Goal: Check status: Check status

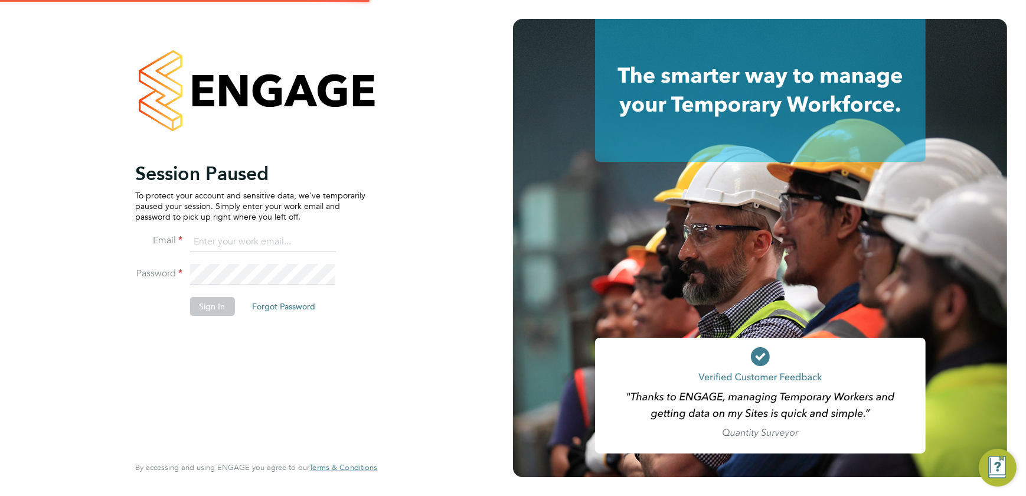
type input "[PERSON_NAME][EMAIL_ADDRESS][DOMAIN_NAME]"
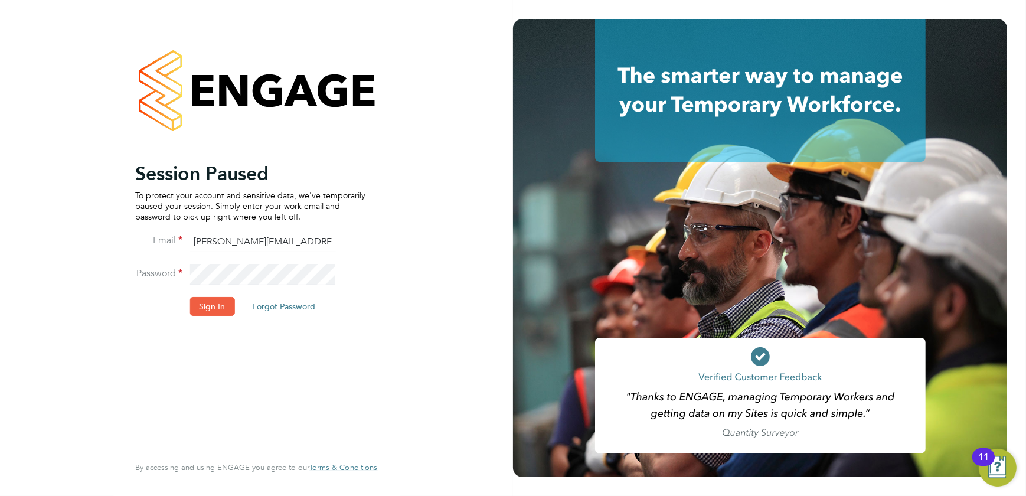
click at [201, 312] on button "Sign In" at bounding box center [212, 306] width 45 height 19
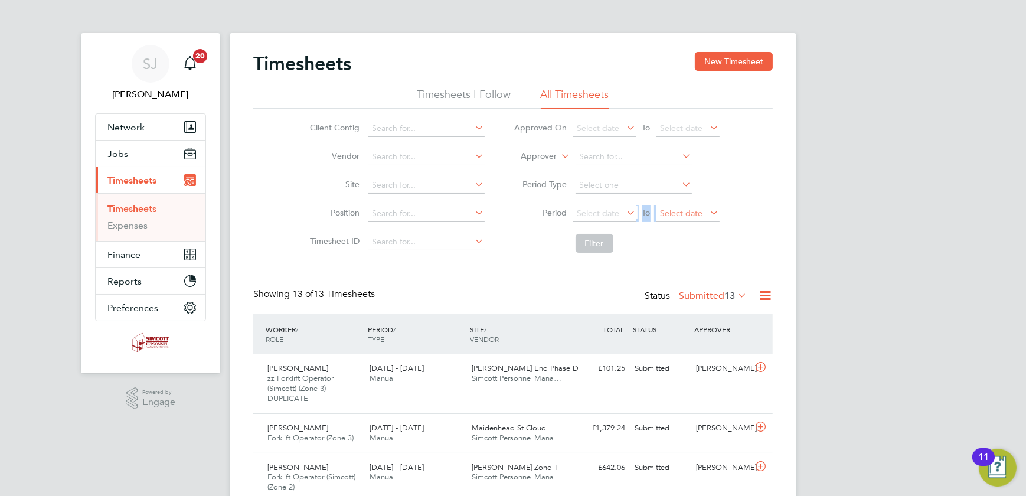
click at [684, 206] on div "Select date To Select date" at bounding box center [646, 214] width 146 height 17
drag, startPoint x: 684, startPoint y: 206, endPoint x: 705, endPoint y: 214, distance: 22.5
click at [705, 214] on span "Select date" at bounding box center [688, 214] width 63 height 16
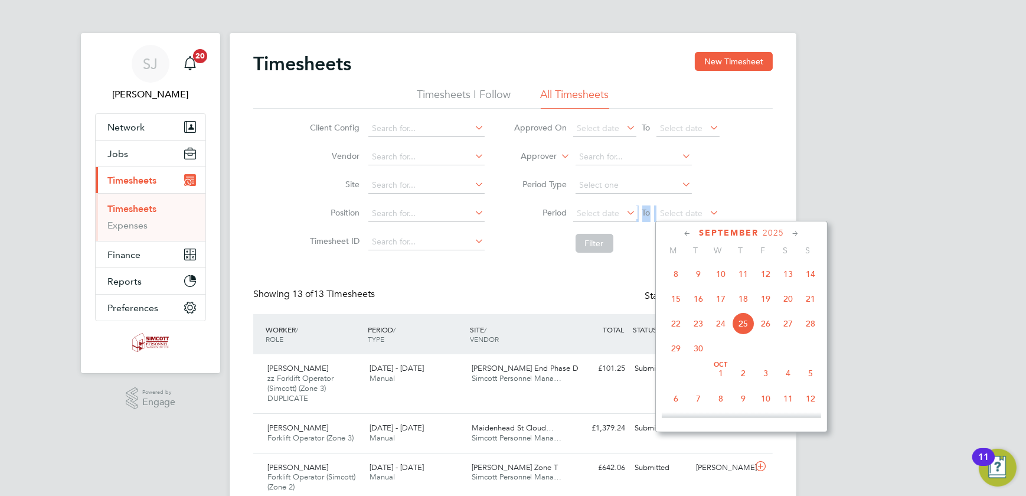
click at [807, 301] on span "21" at bounding box center [811, 299] width 22 height 22
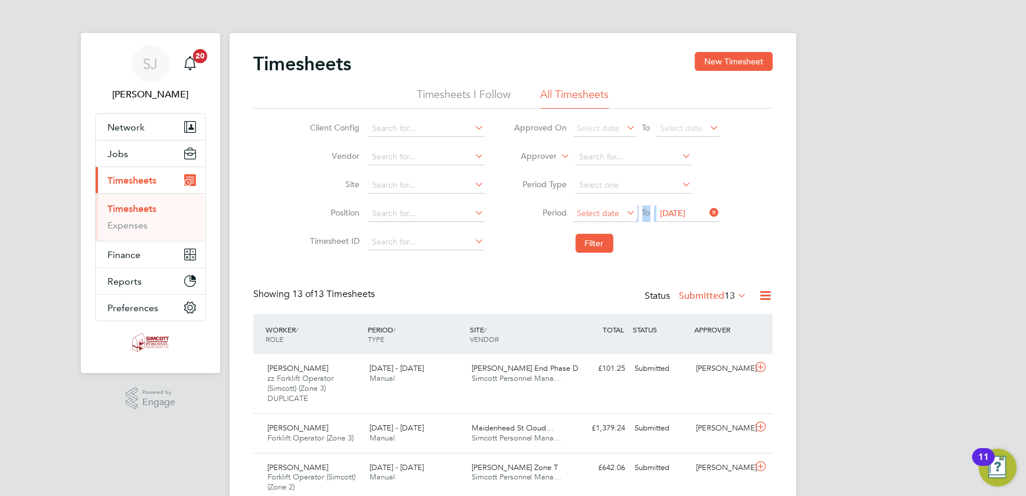
click at [594, 208] on span "Select date" at bounding box center [599, 213] width 43 height 11
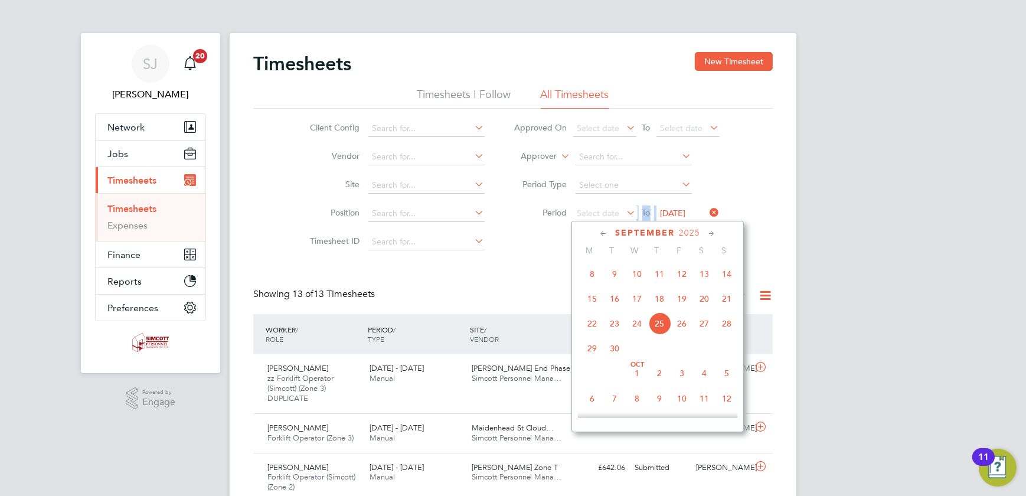
click at [598, 301] on span "15" at bounding box center [592, 299] width 22 height 22
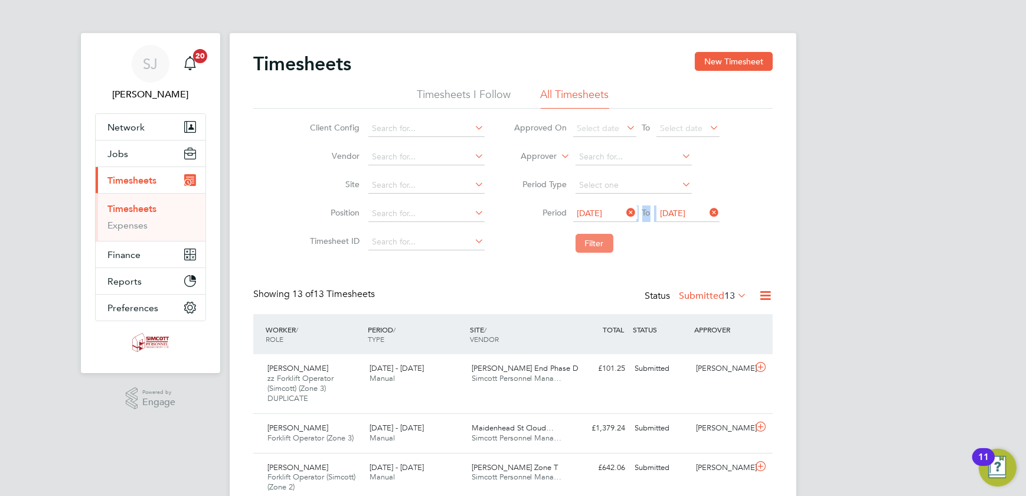
click at [606, 246] on button "Filter" at bounding box center [595, 243] width 38 height 19
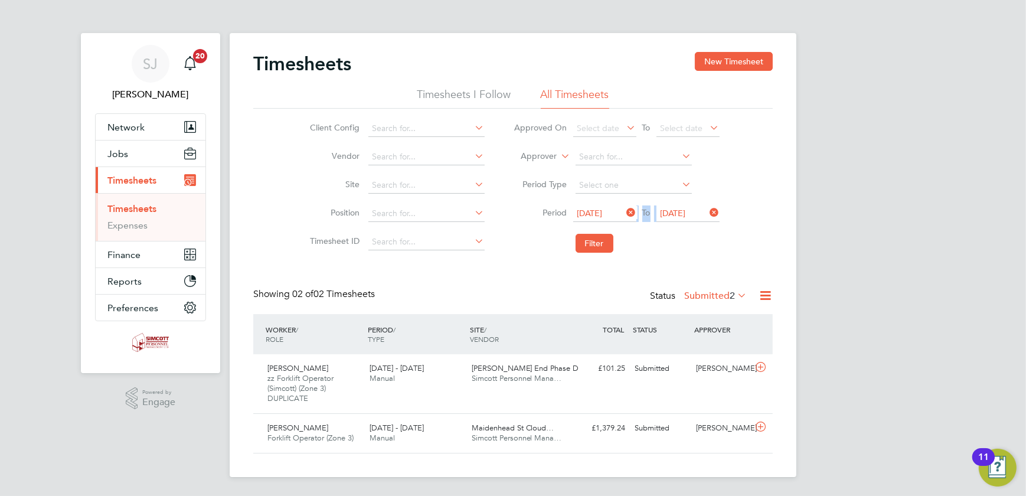
click at [699, 290] on label "Submitted 2" at bounding box center [715, 296] width 63 height 12
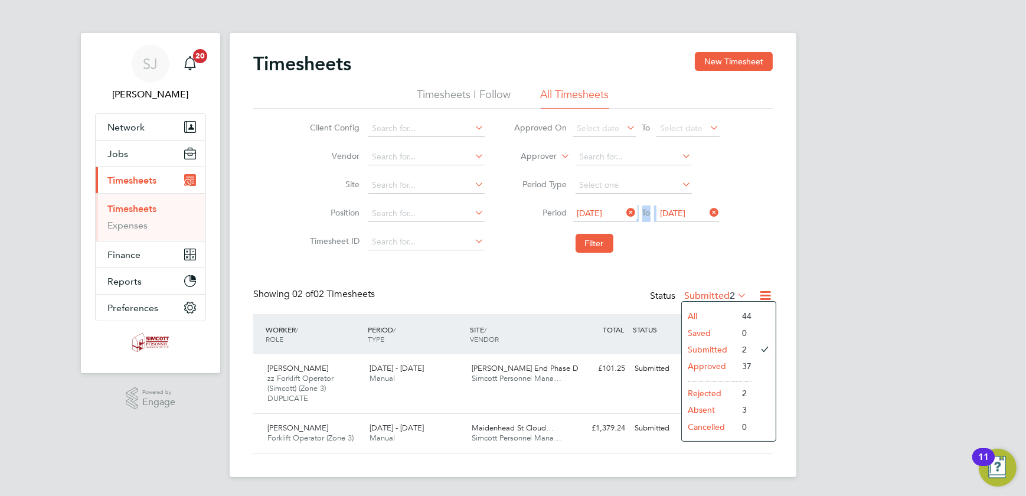
click at [695, 308] on li "All" at bounding box center [709, 316] width 54 height 17
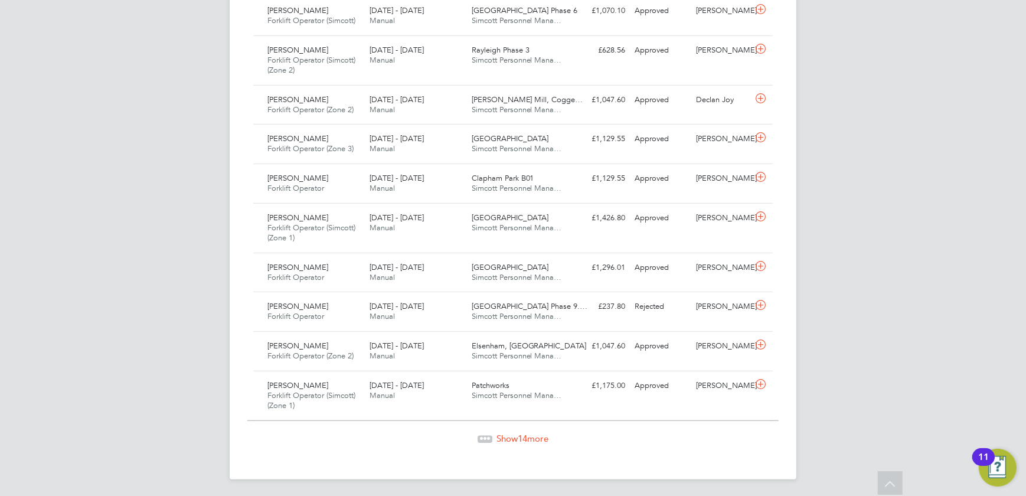
click at [511, 438] on span "Show 14 more" at bounding box center [523, 438] width 52 height 11
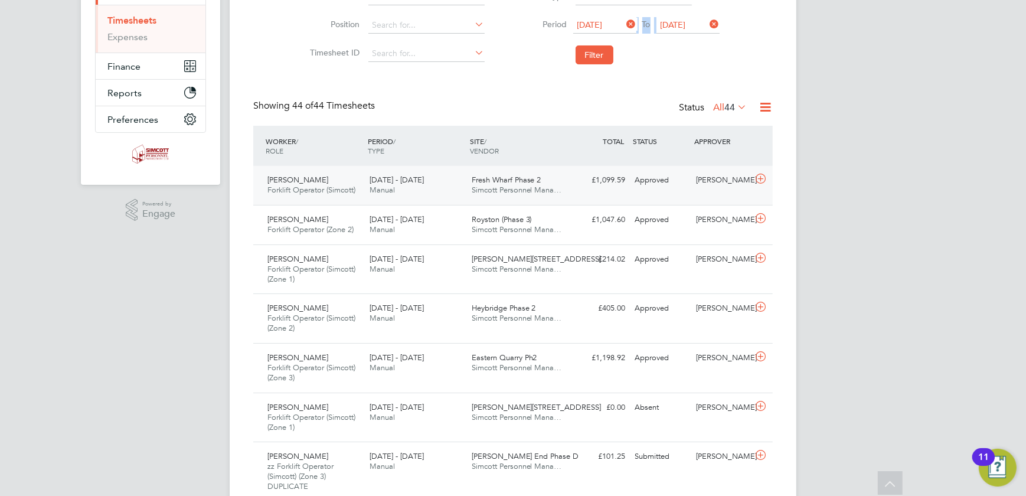
click at [571, 186] on div "£1,099.59 Approved" at bounding box center [599, 180] width 61 height 19
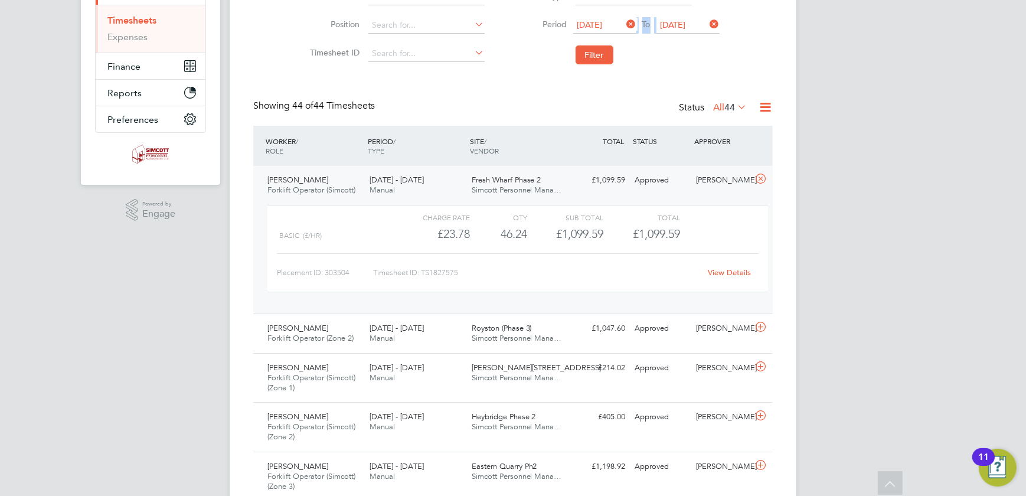
click at [723, 274] on link "View Details" at bounding box center [730, 273] width 43 height 10
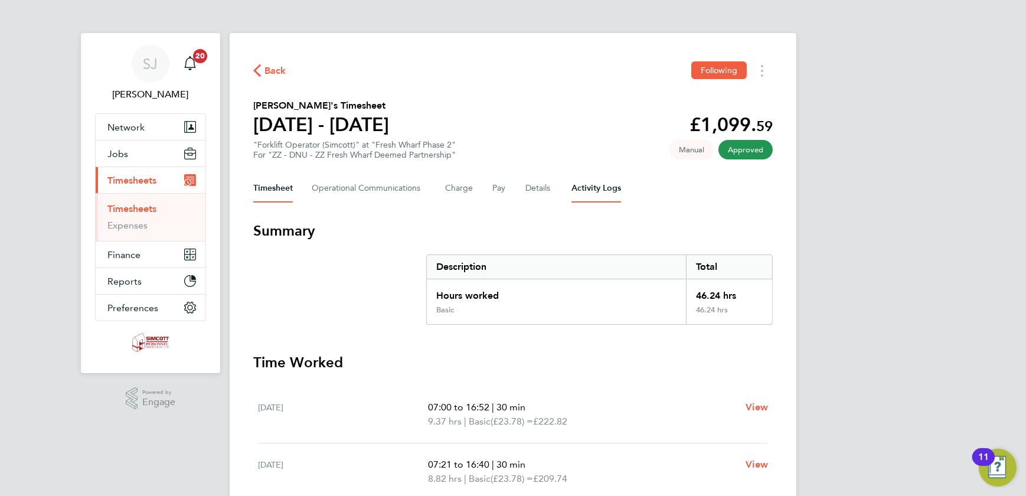
click at [596, 184] on Logs-tab "Activity Logs" at bounding box center [597, 188] width 50 height 28
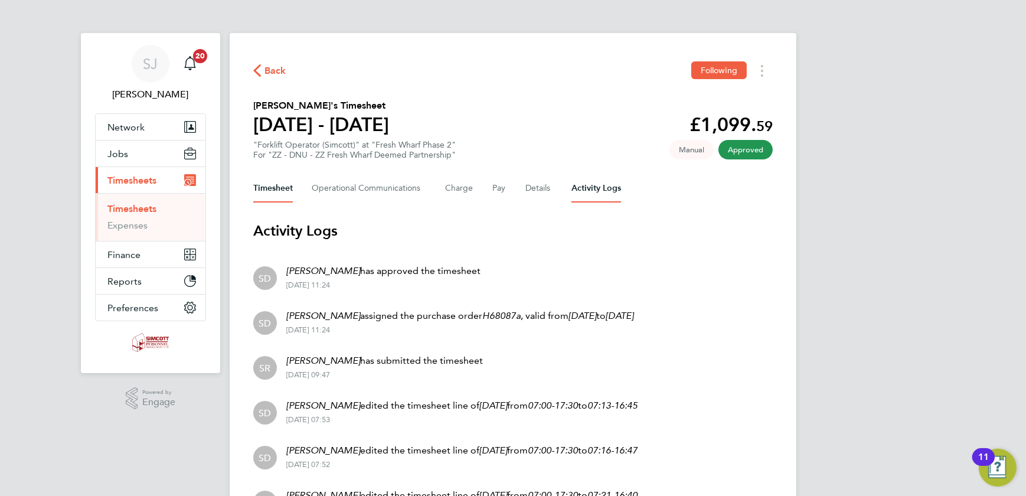
click at [283, 185] on button "Timesheet" at bounding box center [273, 188] width 40 height 28
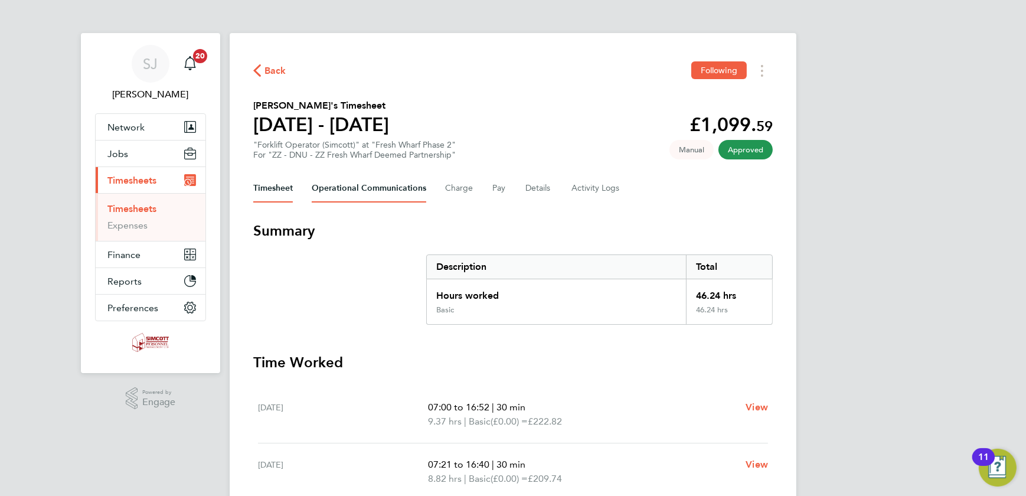
click at [393, 195] on Communications-tab "Operational Communications" at bounding box center [369, 188] width 115 height 28
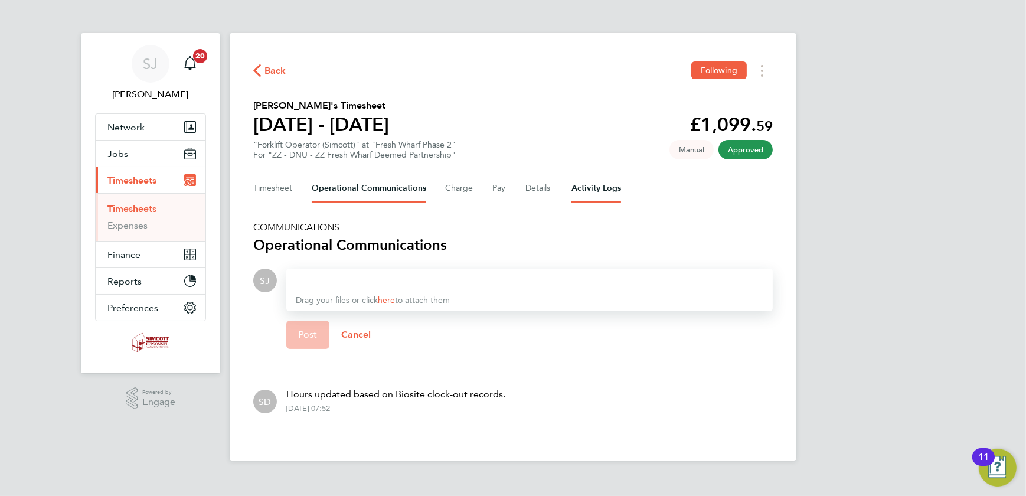
click at [607, 190] on Logs-tab "Activity Logs" at bounding box center [597, 188] width 50 height 28
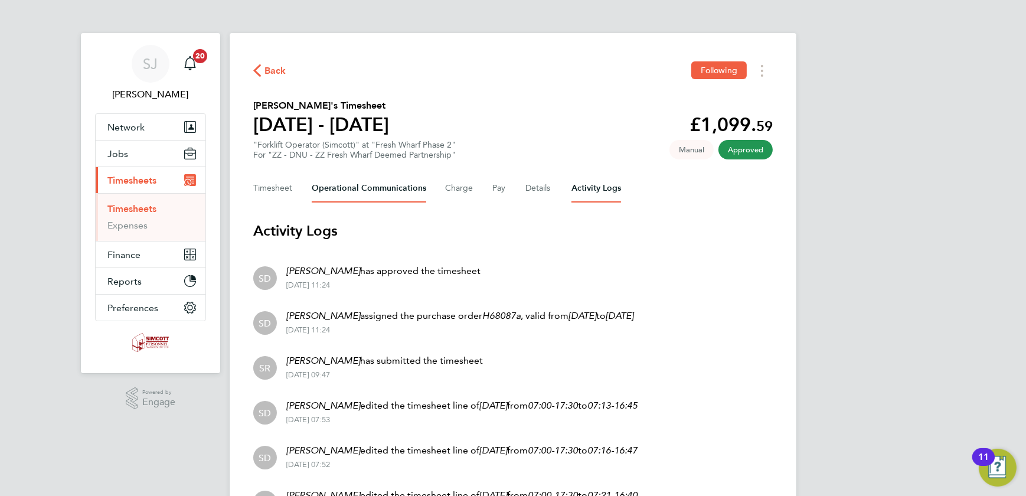
click at [378, 190] on Communications-tab "Operational Communications" at bounding box center [369, 188] width 115 height 28
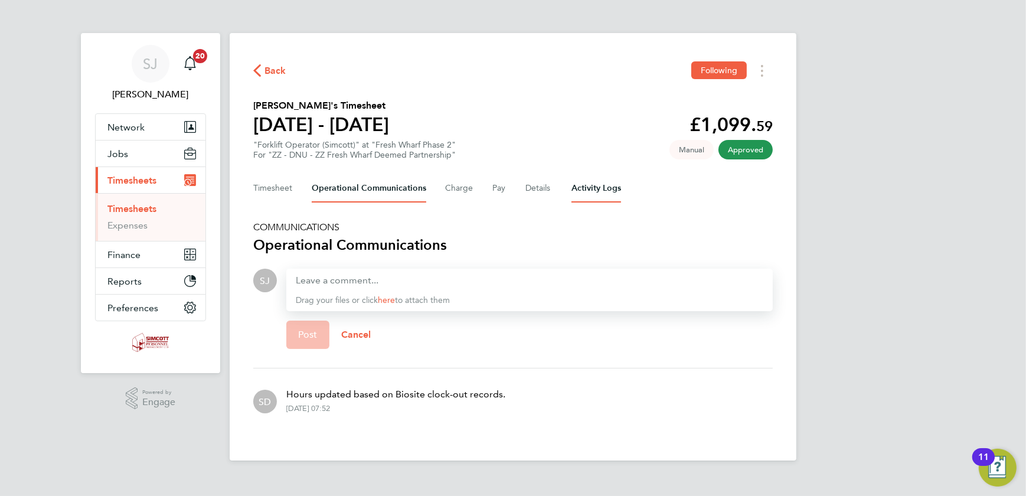
click at [591, 191] on Logs-tab "Activity Logs" at bounding box center [597, 188] width 50 height 28
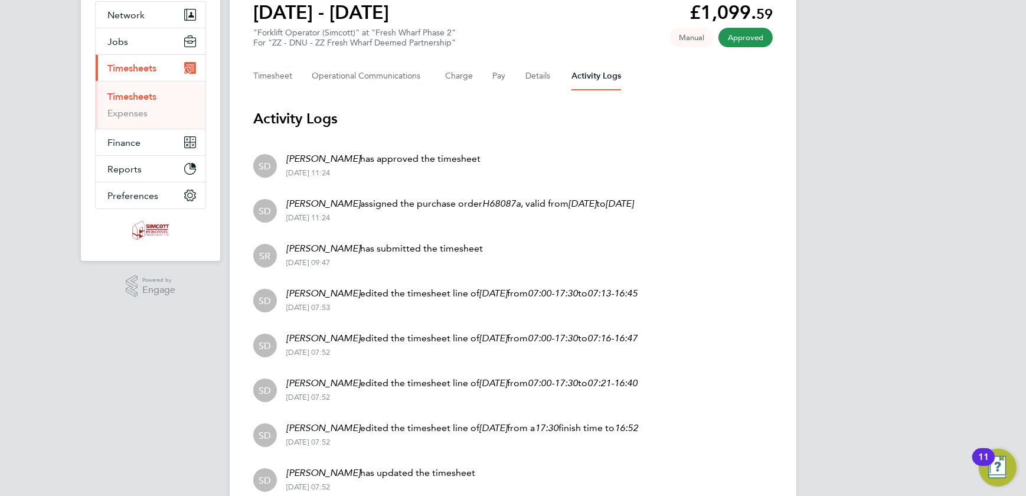
scroll to position [53, 0]
